Goal: Task Accomplishment & Management: Use online tool/utility

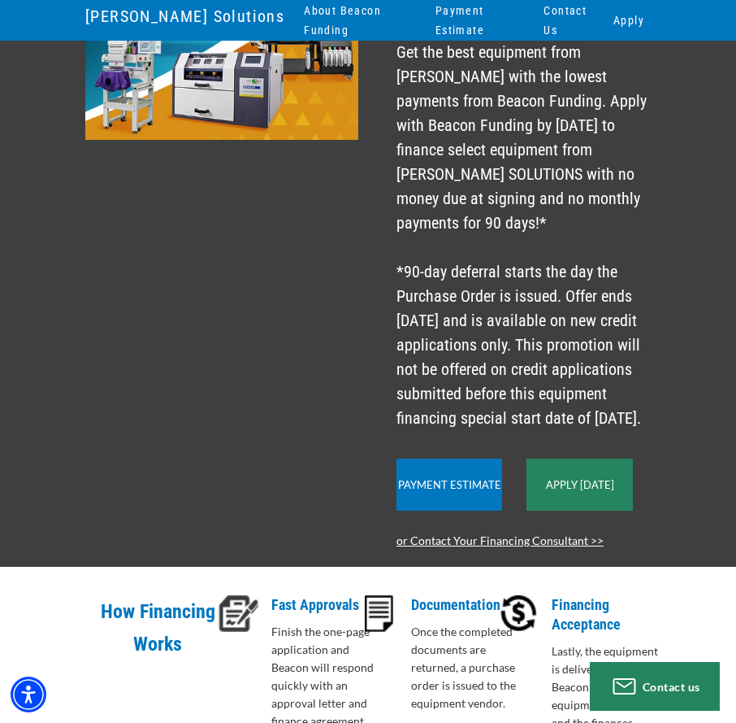
scroll to position [325, 0]
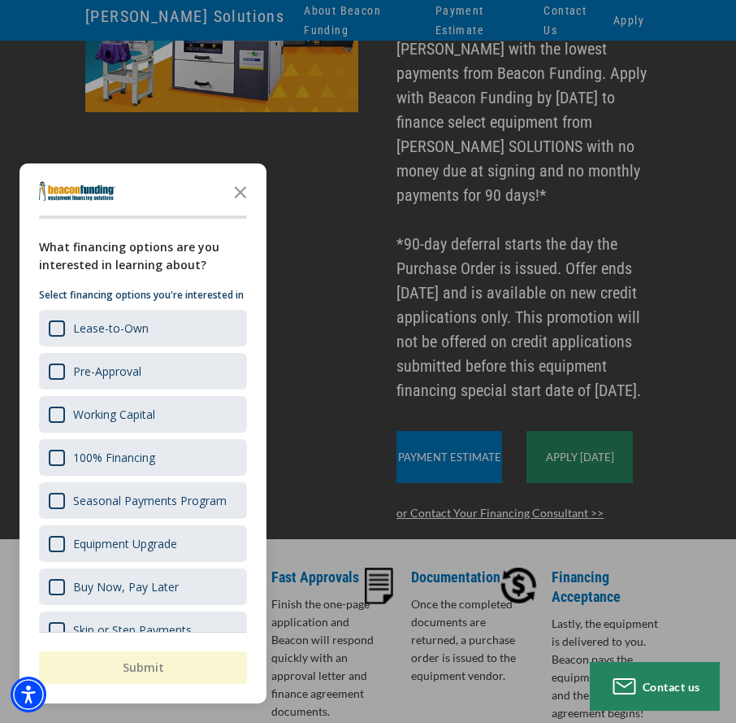
click at [454, 476] on div at bounding box center [368, 361] width 736 height 723
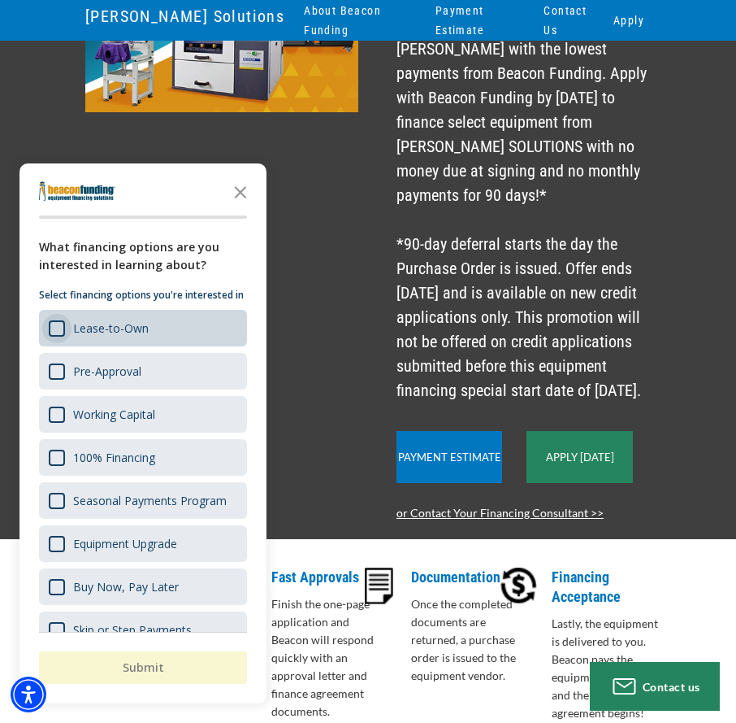
click at [59, 337] on div "Lease-to-Own" at bounding box center [57, 328] width 16 height 16
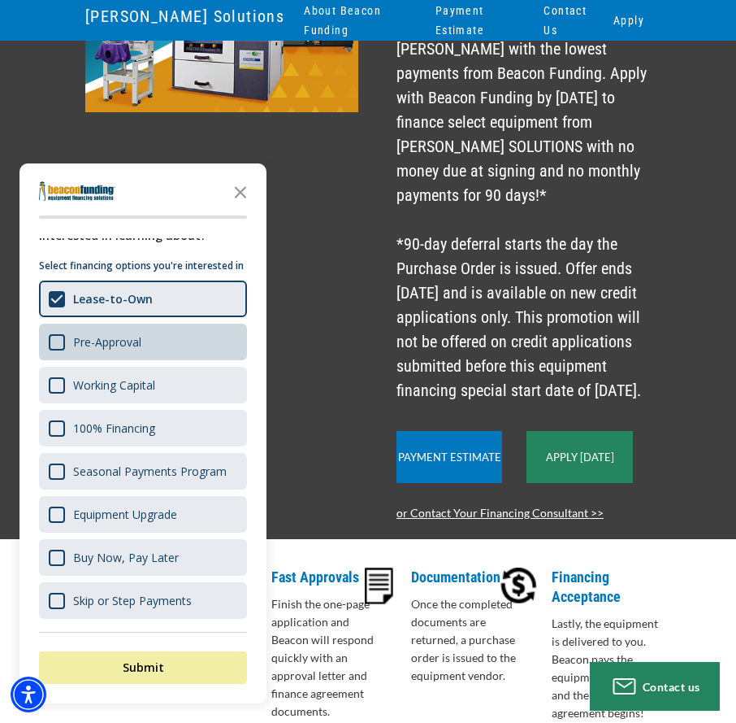
scroll to position [46, 0]
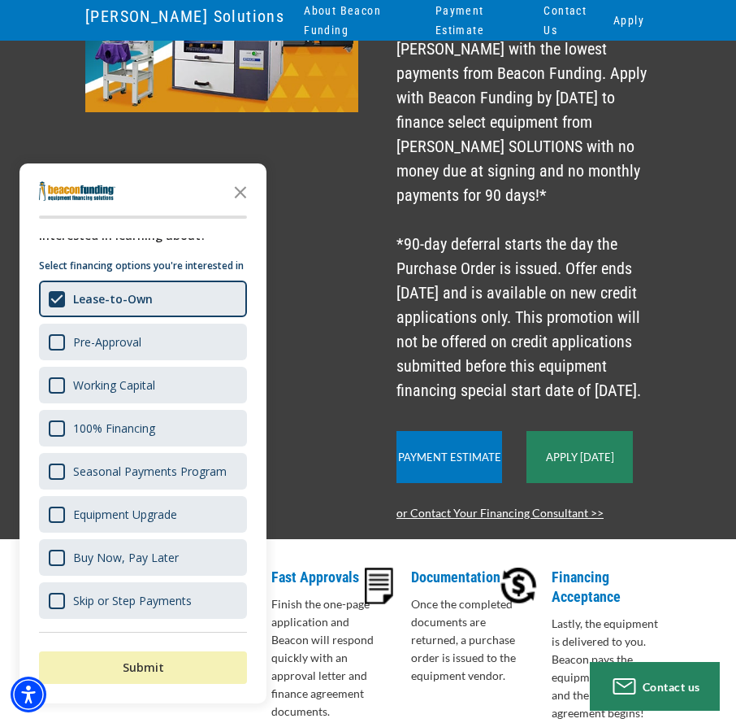
click at [154, 667] on button "Submit" at bounding box center [143, 667] width 208 height 33
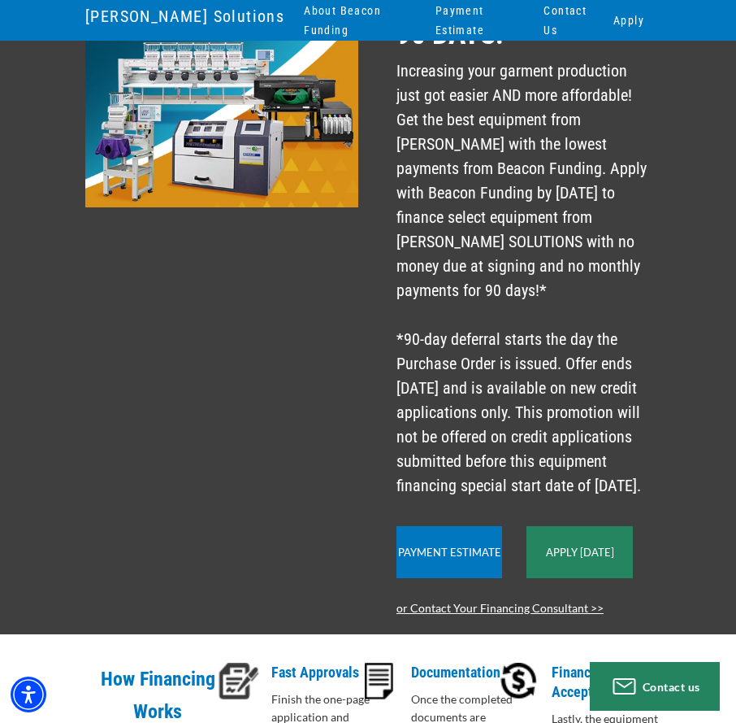
scroll to position [212, 0]
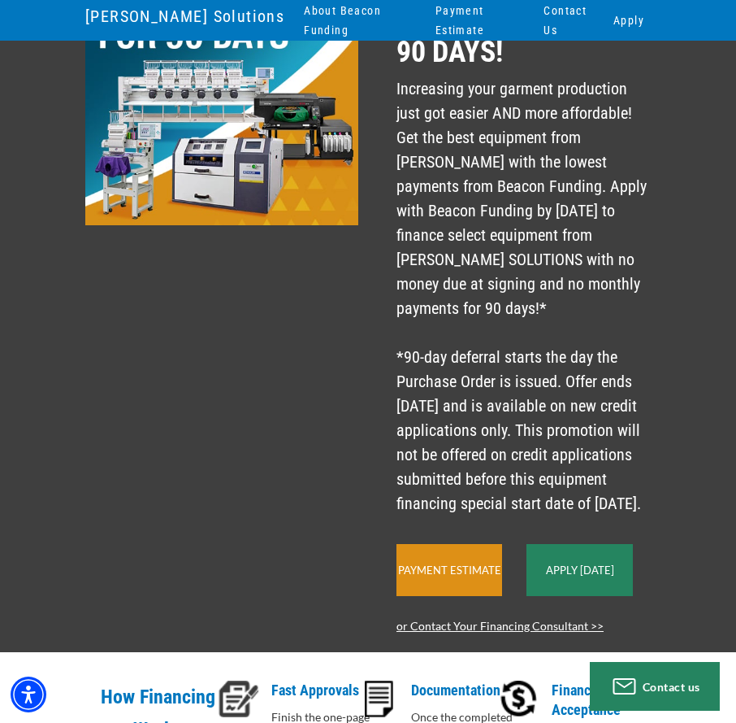
click at [445, 576] on link "Payment Estimate" at bounding box center [449, 569] width 103 height 13
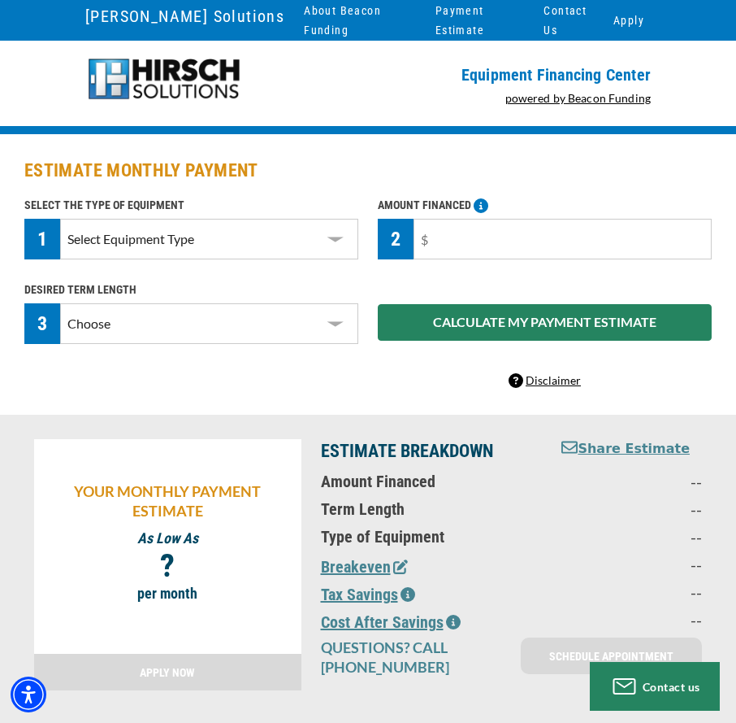
click at [336, 243] on select "Select Equipment Type DTG Printing Embroidery Screen Printing Software and Auto…" at bounding box center [209, 239] width 298 height 41
select select "1"
click at [60, 219] on select "Select Equipment Type DTG Printing Embroidery Screen Printing Software and Auto…" at bounding box center [209, 239] width 298 height 41
click at [452, 240] on input "text" at bounding box center [563, 239] width 298 height 41
type input "$90,000"
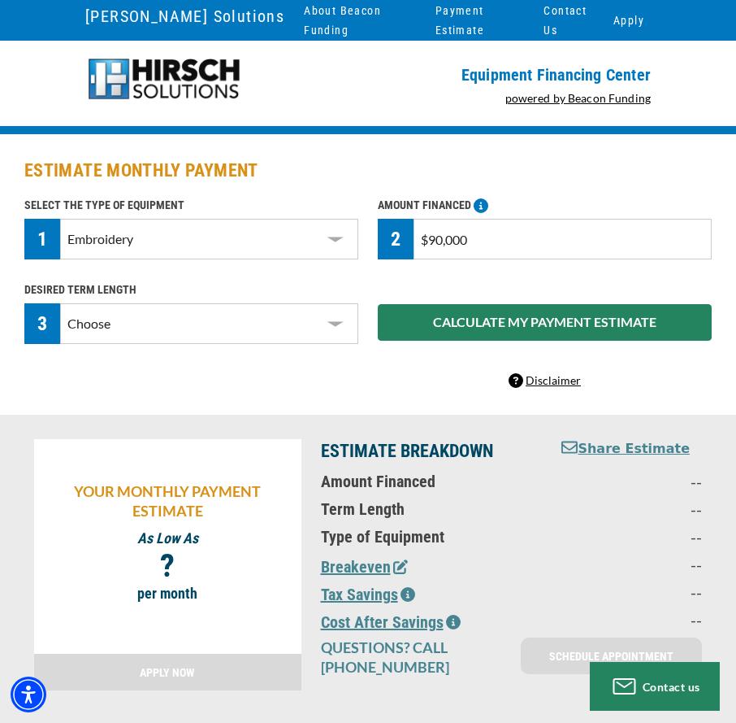
click at [341, 323] on select "Choose 36 Months 48 Months 60 Months" at bounding box center [209, 323] width 298 height 41
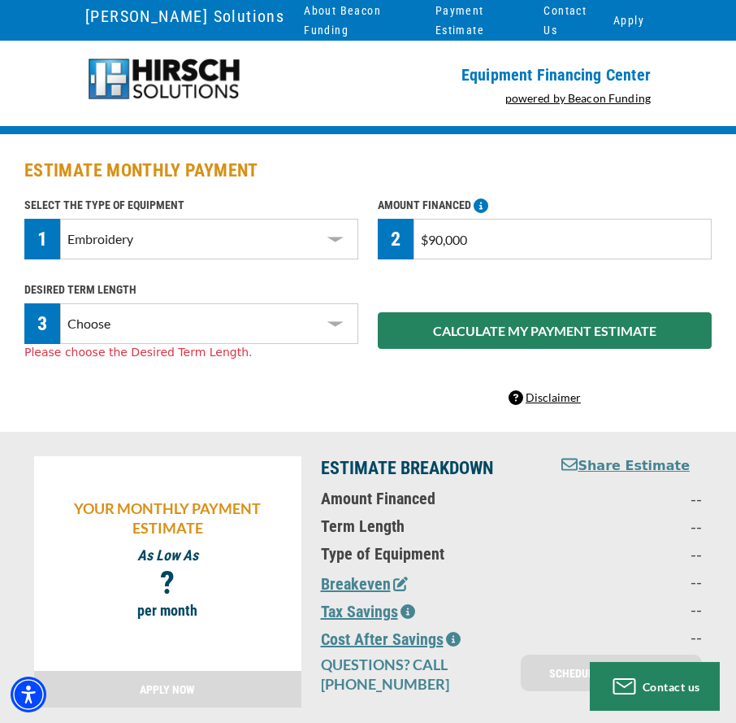
select select "60"
click at [60, 303] on select "Choose 36 Months 48 Months 60 Months" at bounding box center [209, 323] width 298 height 41
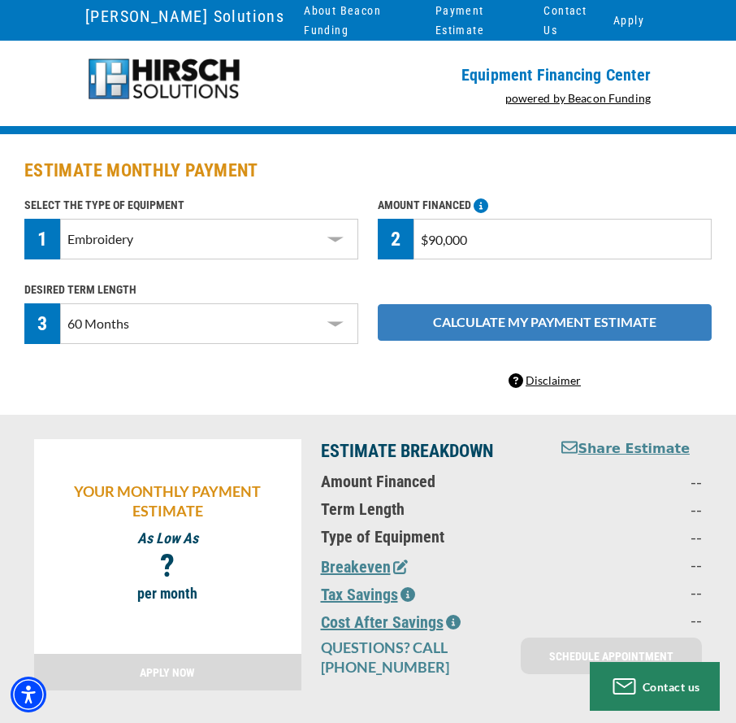
click at [523, 324] on button "CALCULATE MY PAYMENT ESTIMATE" at bounding box center [545, 322] width 334 height 37
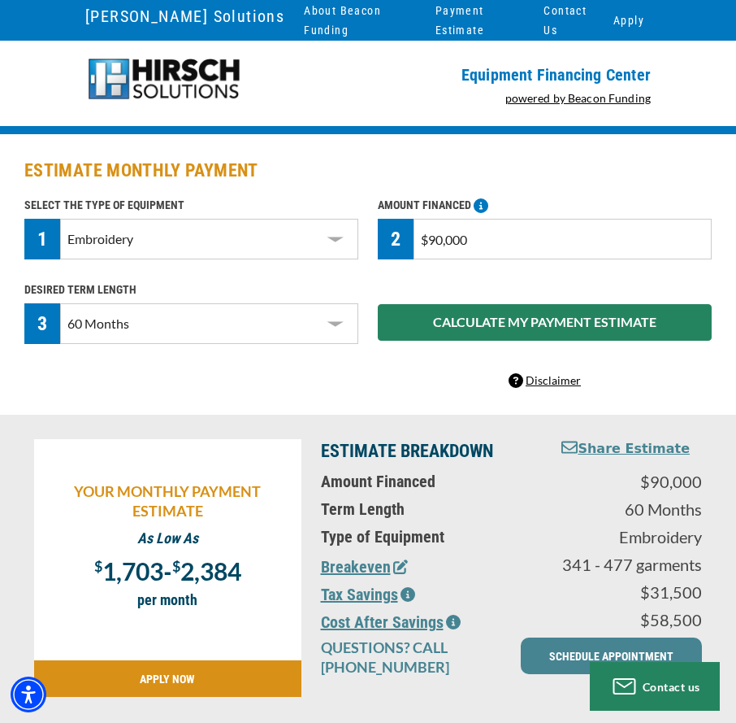
drag, startPoint x: 510, startPoint y: 244, endPoint x: 398, endPoint y: 265, distance: 114.2
click at [402, 263] on div "SELECT THE TYPE OF EQUIPMENT 1 Select Equipment Type DTG Printing Embroidery Sc…" at bounding box center [368, 292] width 707 height 195
type input "$160,000"
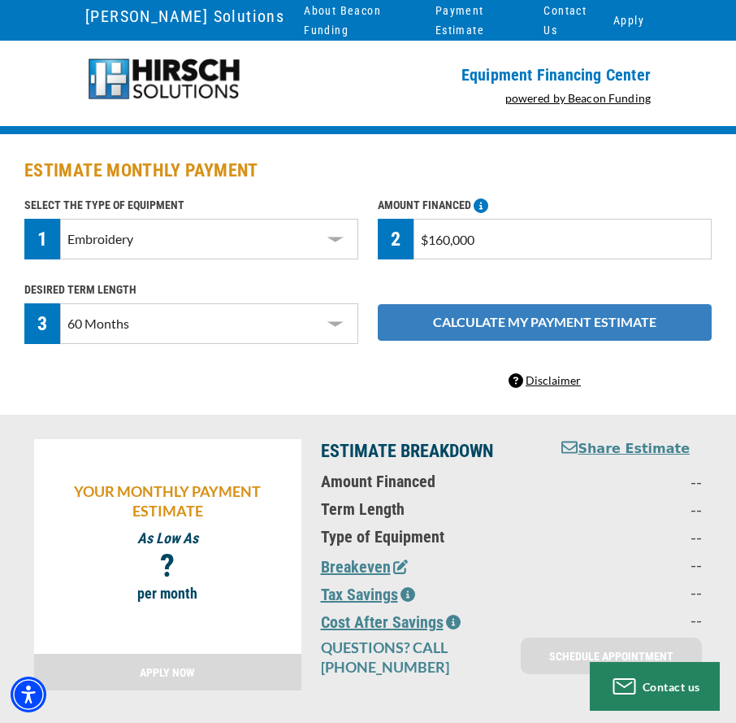
click at [515, 328] on button "CALCULATE MY PAYMENT ESTIMATE" at bounding box center [545, 322] width 334 height 37
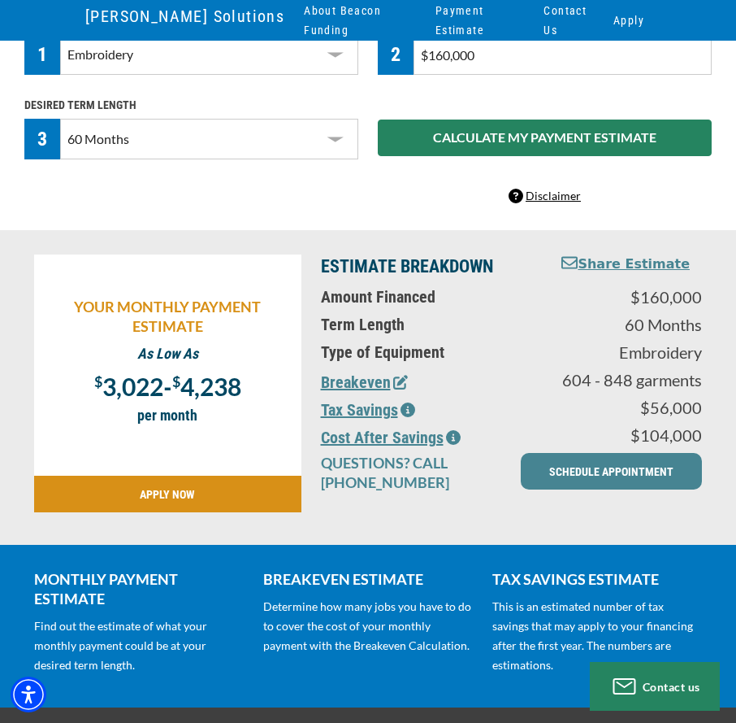
scroll to position [215, 0]
